Goal: Information Seeking & Learning: Learn about a topic

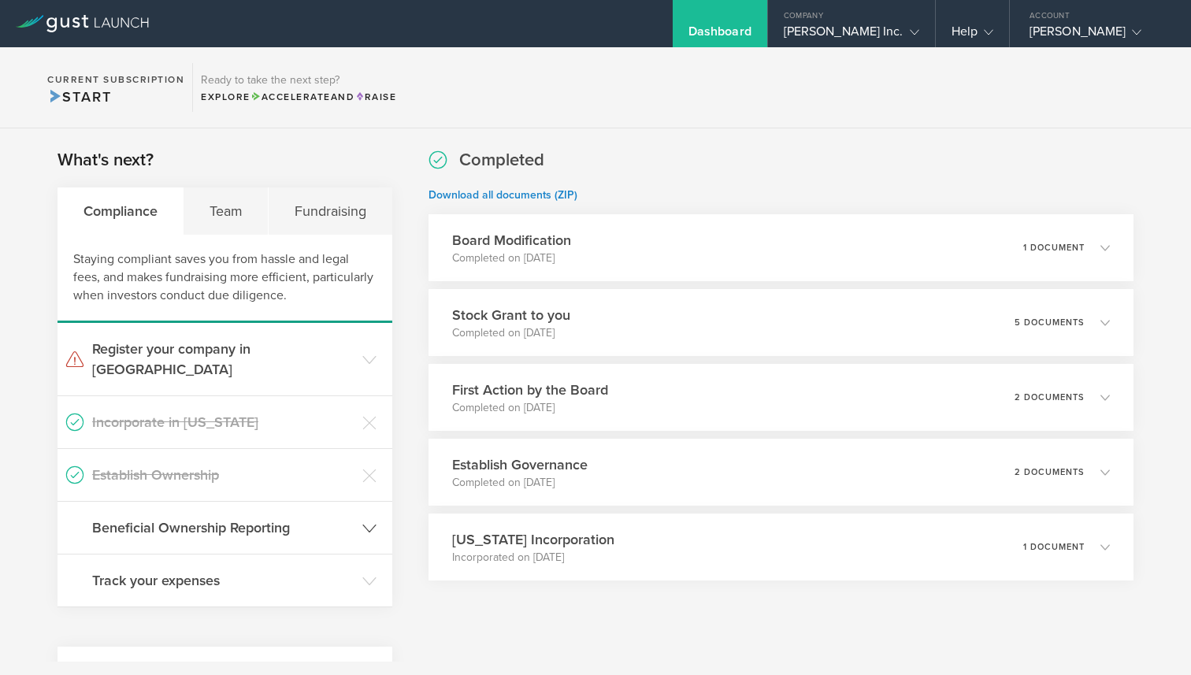
click at [234, 518] on h3 "Beneficial Ownership Reporting" at bounding box center [223, 528] width 262 height 20
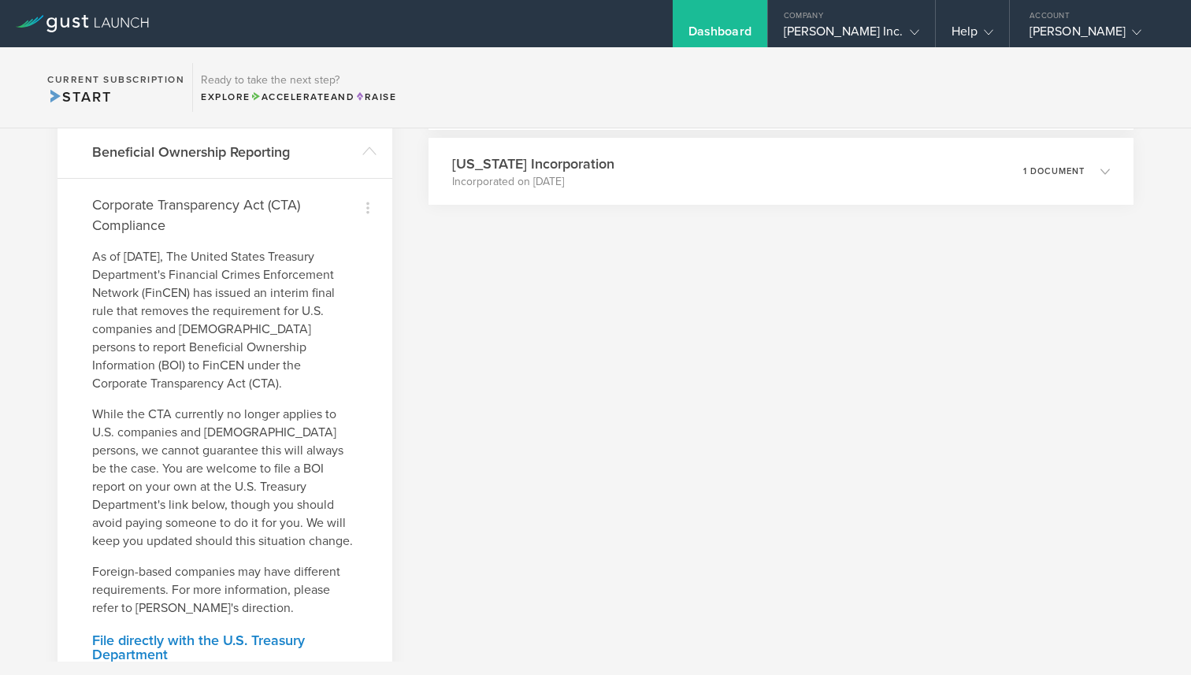
scroll to position [377, 0]
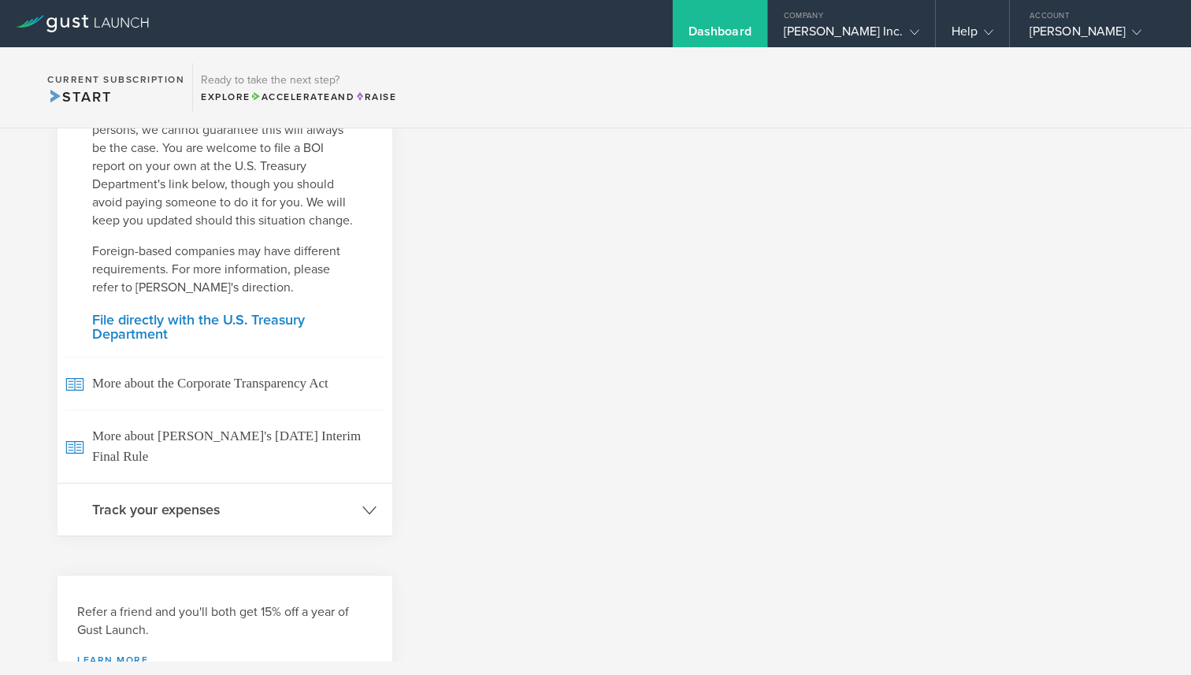
click at [211, 499] on h3 "Track your expenses" at bounding box center [223, 509] width 262 height 20
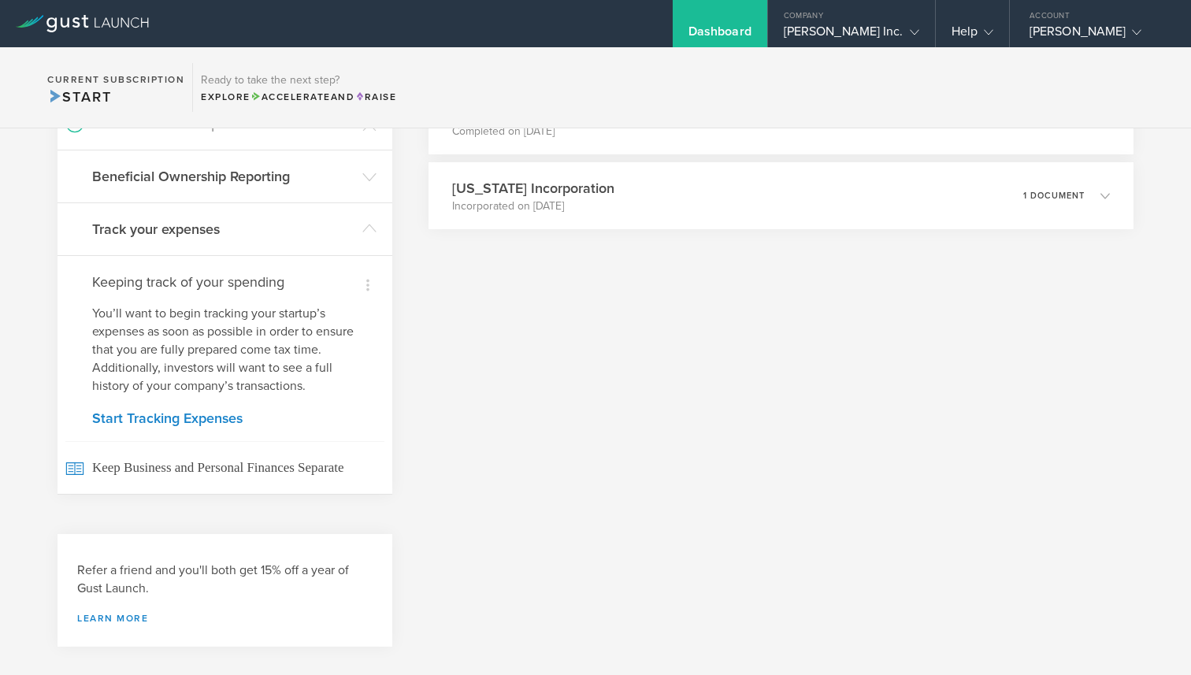
scroll to position [0, 0]
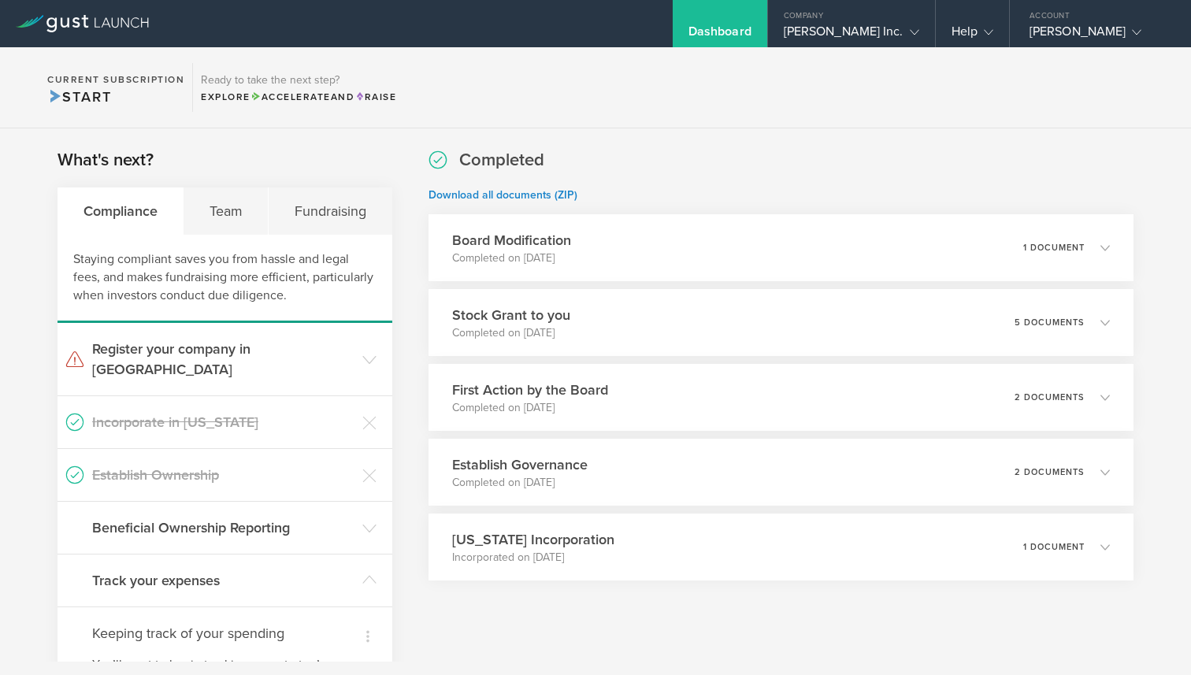
click at [637, 128] on section "Current Subscription Start Ready to take the next step? Explore Accelerate and …" at bounding box center [595, 87] width 1191 height 81
click at [202, 210] on div "Team" at bounding box center [226, 210] width 85 height 47
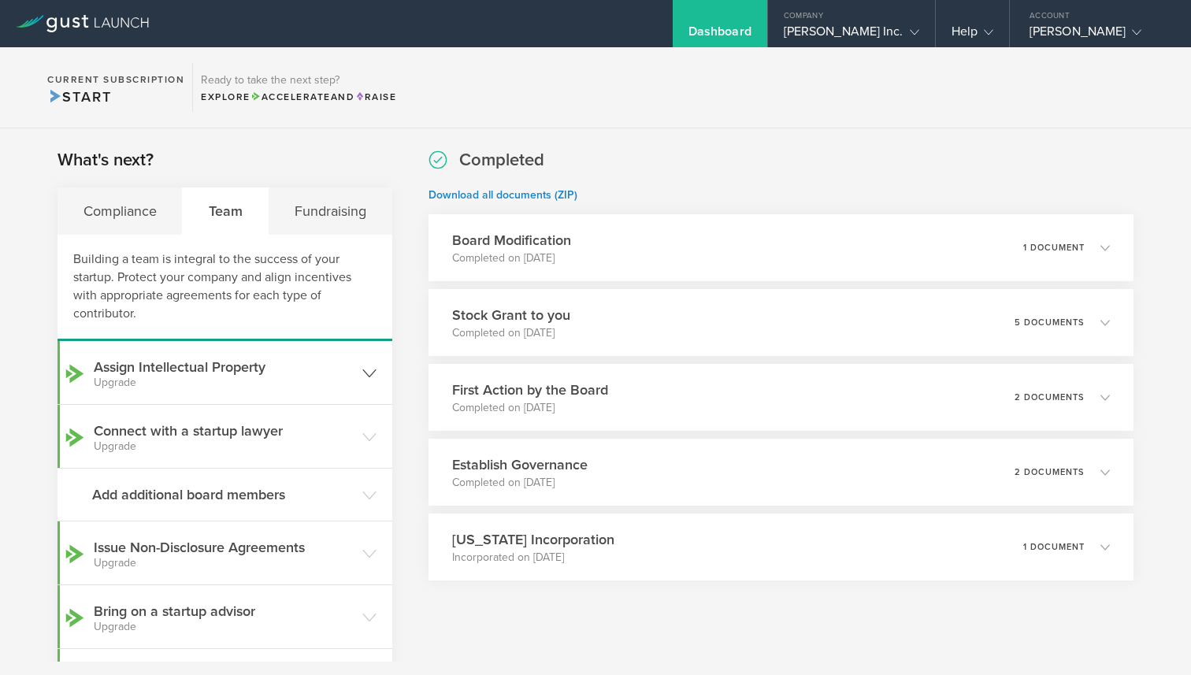
click at [264, 367] on h3 "Assign Intellectual Property Upgrade" at bounding box center [224, 373] width 261 height 32
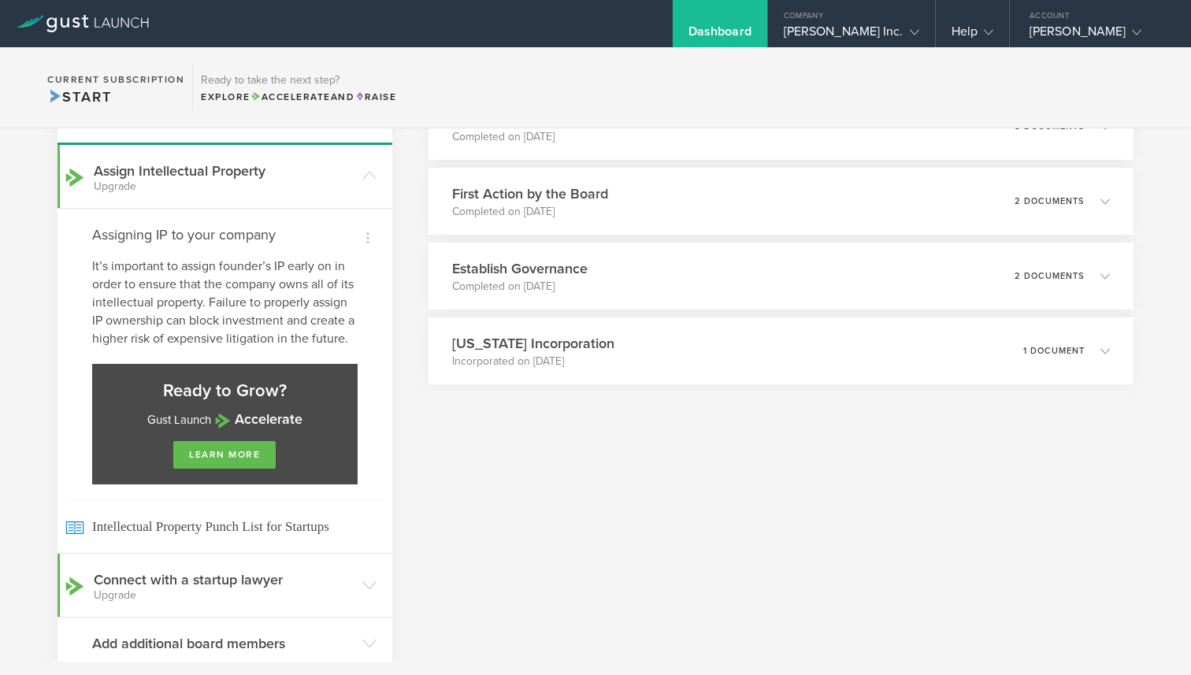
scroll to position [195, 0]
click at [169, 290] on p "It’s important to assign founder’s IP early on in order to ensure that the comp…" at bounding box center [224, 303] width 265 height 91
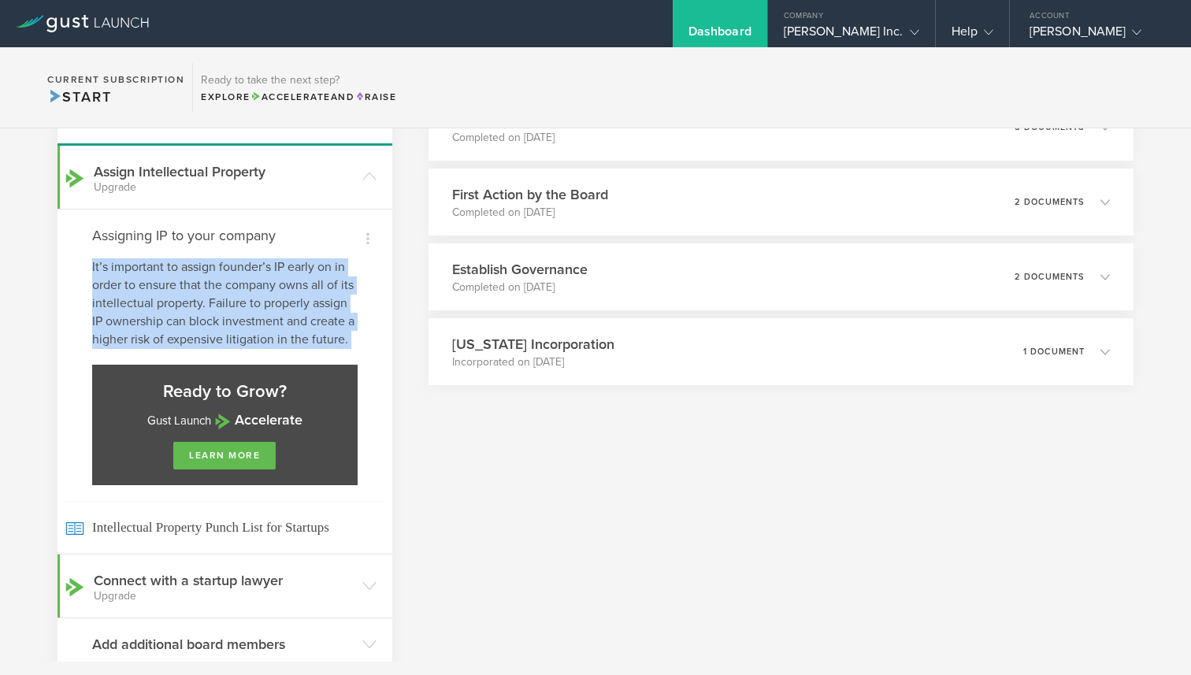
click at [169, 290] on p "It’s important to assign founder’s IP early on in order to ensure that the comp…" at bounding box center [224, 303] width 265 height 91
click at [195, 326] on p "It’s important to assign founder’s IP early on in order to ensure that the comp…" at bounding box center [224, 303] width 265 height 91
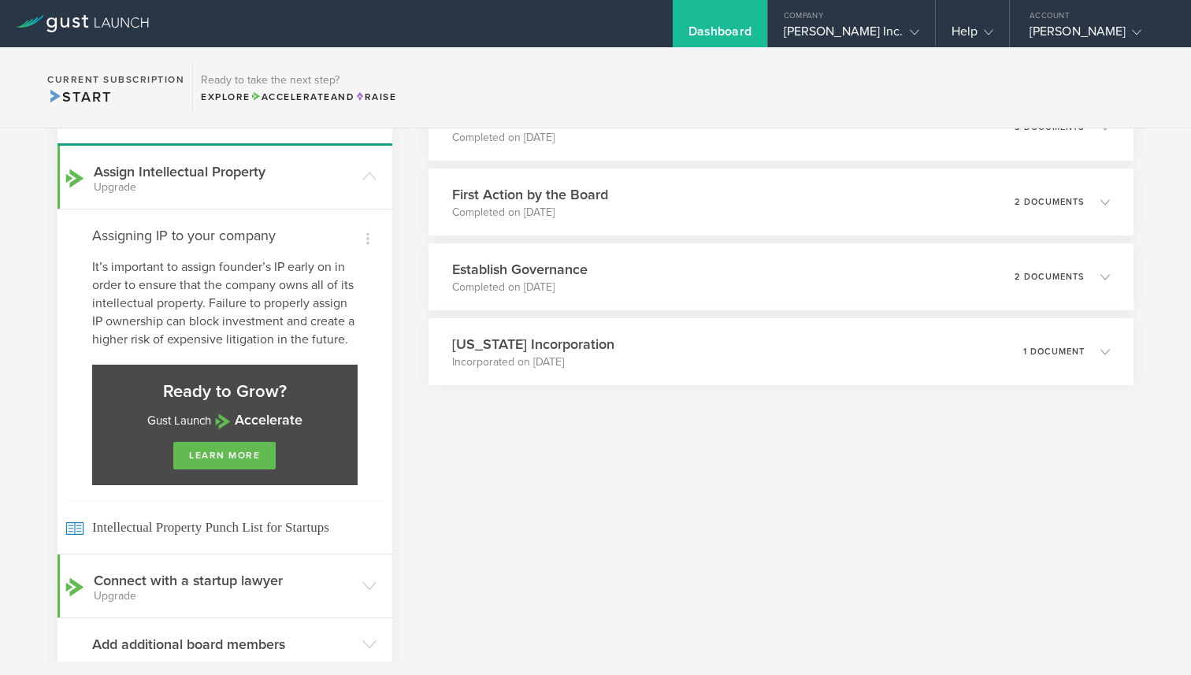
click at [165, 341] on p "It’s important to assign founder’s IP early on in order to ensure that the comp…" at bounding box center [224, 303] width 265 height 91
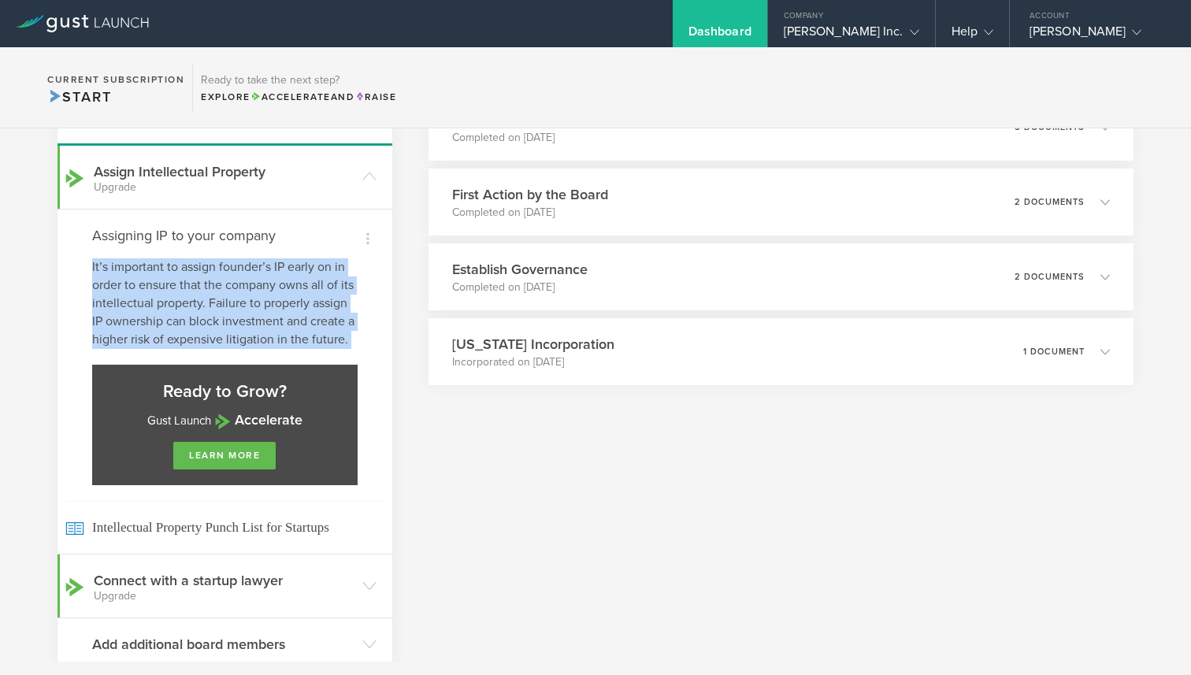
click at [165, 341] on p "It’s important to assign founder’s IP early on in order to ensure that the comp…" at bounding box center [224, 303] width 265 height 91
click at [174, 305] on p "It’s important to assign founder’s IP early on in order to ensure that the comp…" at bounding box center [224, 303] width 265 height 91
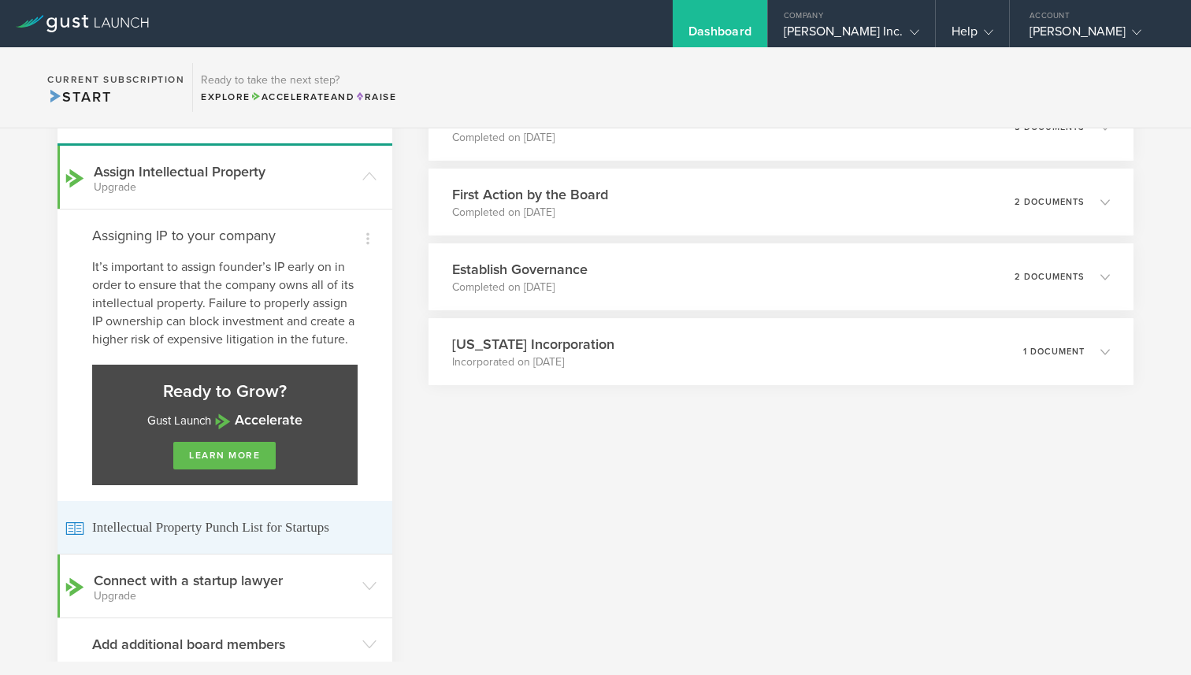
click at [154, 525] on span "Intellectual Property Punch List for Startups" at bounding box center [224, 527] width 319 height 53
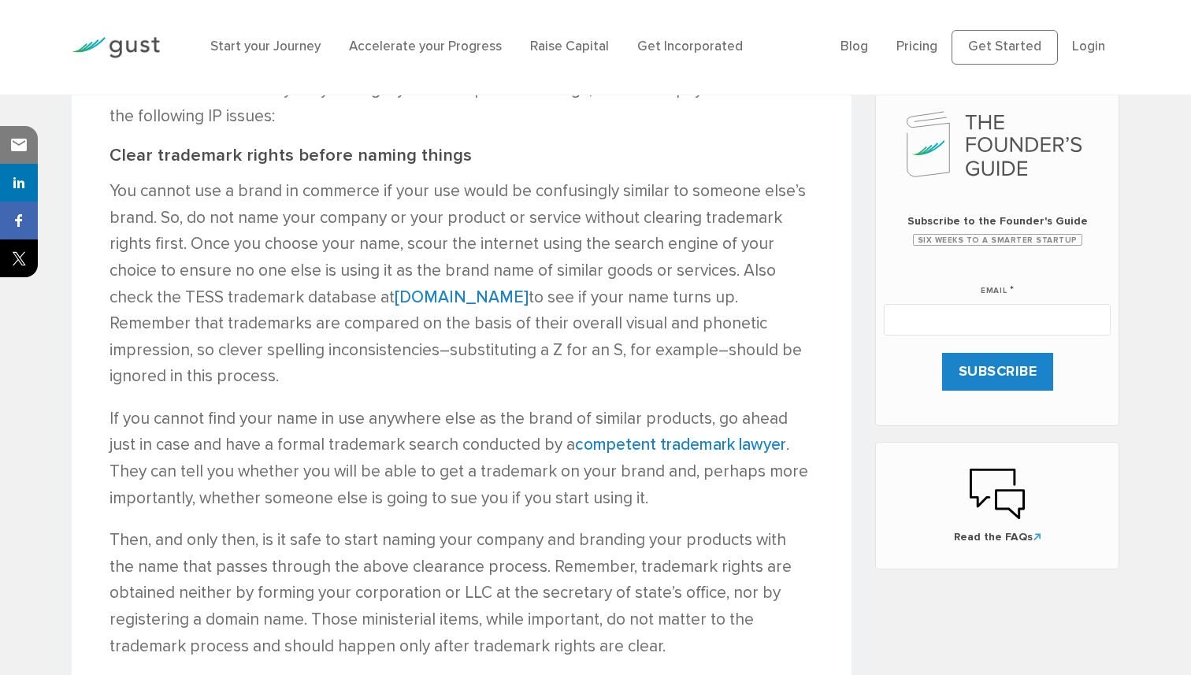
scroll to position [754, 0]
